Goal: Transaction & Acquisition: Book appointment/travel/reservation

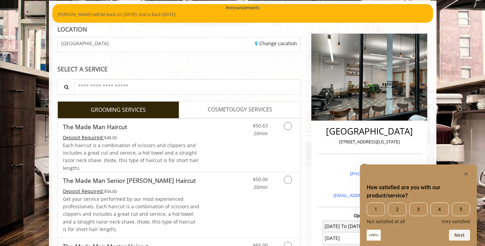
scroll to position [88, 0]
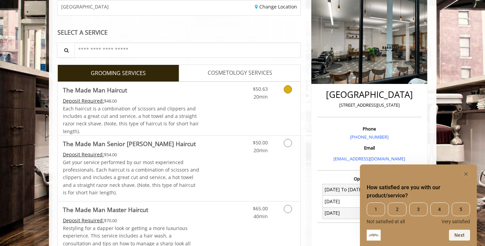
click at [285, 97] on link "Grooming services" at bounding box center [286, 91] width 17 height 19
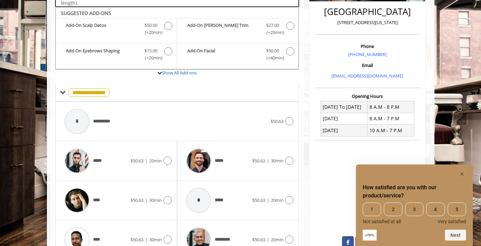
scroll to position [178, 0]
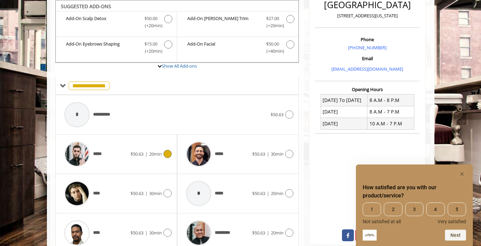
click at [145, 158] on div "$50.63 | 20min" at bounding box center [151, 154] width 41 height 8
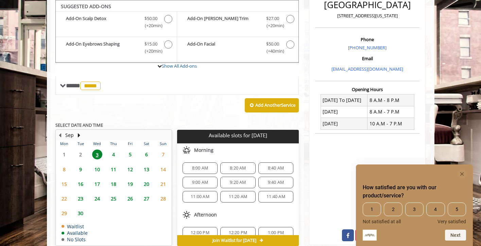
scroll to position [178, 0]
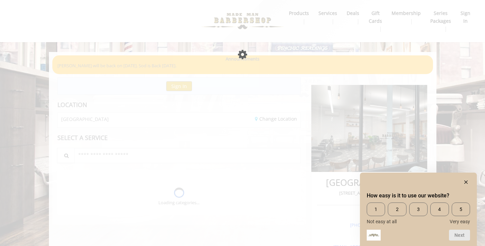
scroll to position [178, 0]
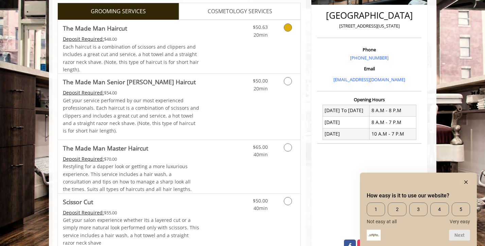
click at [272, 53] on div "$50.63 20min" at bounding box center [270, 46] width 61 height 53
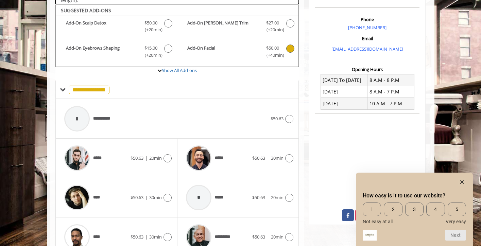
scroll to position [202, 0]
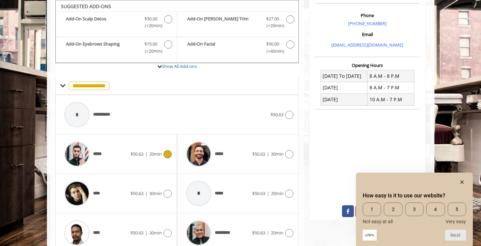
click at [145, 164] on div "***** $50.63 | 20min" at bounding box center [116, 154] width 111 height 32
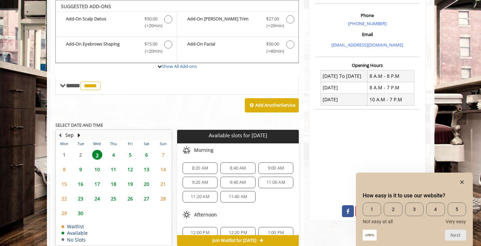
scroll to position [202, 0]
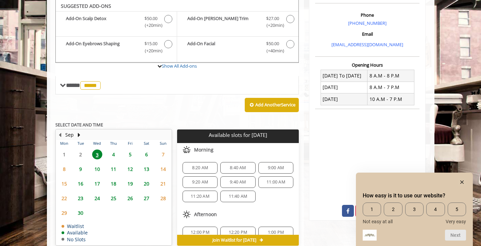
click at [203, 180] on span "9:20 AM" at bounding box center [200, 182] width 16 height 5
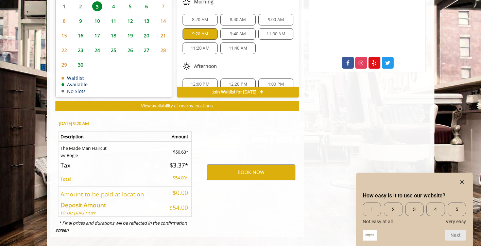
scroll to position [358, 0]
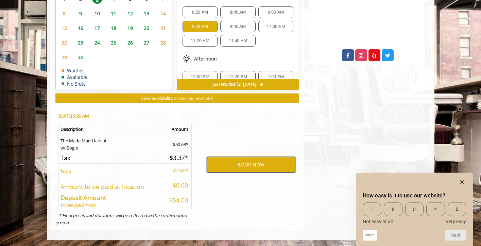
click at [246, 165] on button "BOOK NOW" at bounding box center [251, 165] width 89 height 16
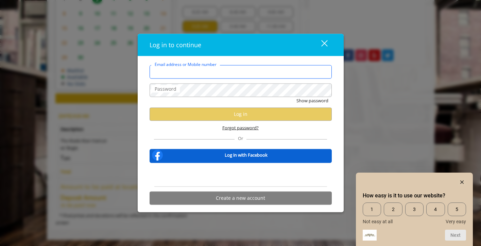
type input "**********"
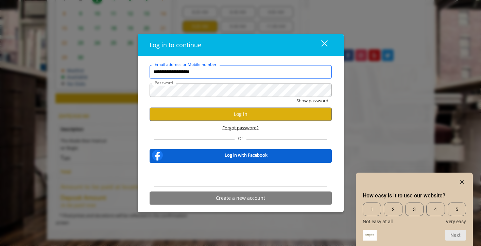
scroll to position [0, 0]
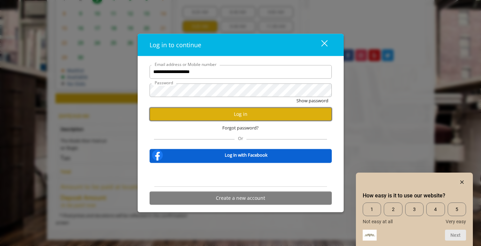
click at [233, 112] on button "Log in" at bounding box center [241, 114] width 182 height 13
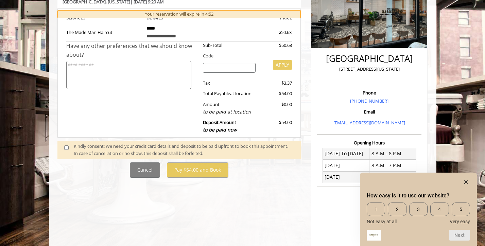
scroll to position [130, 0]
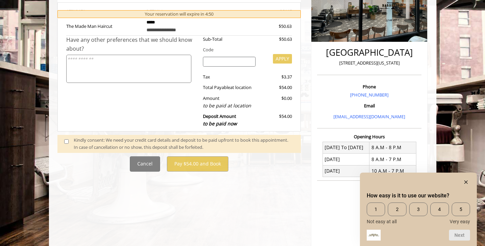
click at [164, 145] on div "Kindly consent: We need your credit card details and deposit to be paid upfront…" at bounding box center [184, 144] width 220 height 14
click at [69, 142] on span at bounding box center [69, 144] width 20 height 14
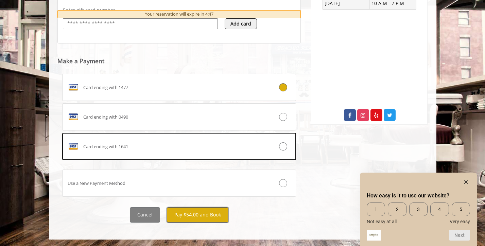
click at [193, 215] on button "Pay $54.00 and Book" at bounding box center [198, 215] width 62 height 15
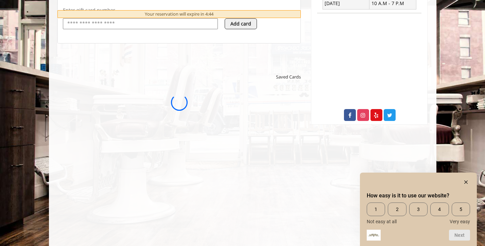
scroll to position [0, 0]
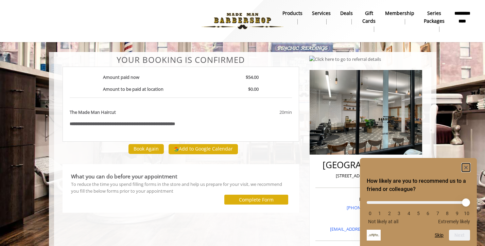
click at [465, 166] on icon "Hide survey" at bounding box center [466, 167] width 3 height 3
